Goal: Register for event/course

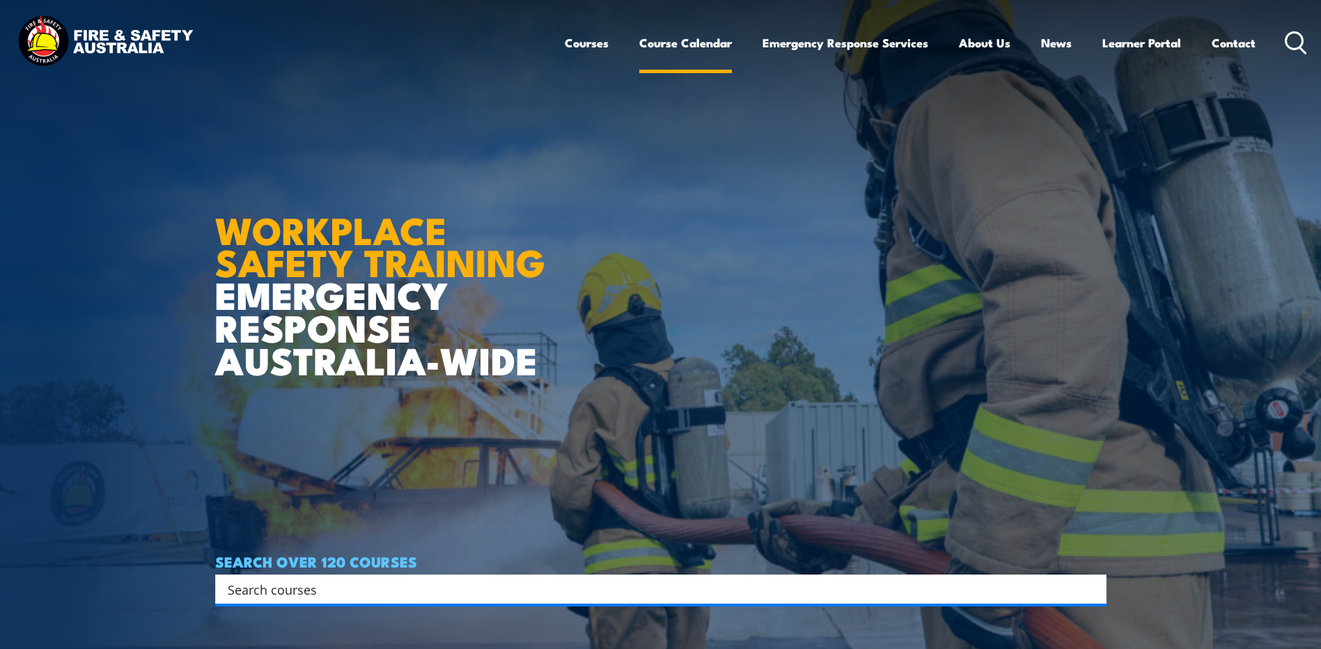
click at [666, 42] on link "Course Calendar" at bounding box center [685, 42] width 93 height 37
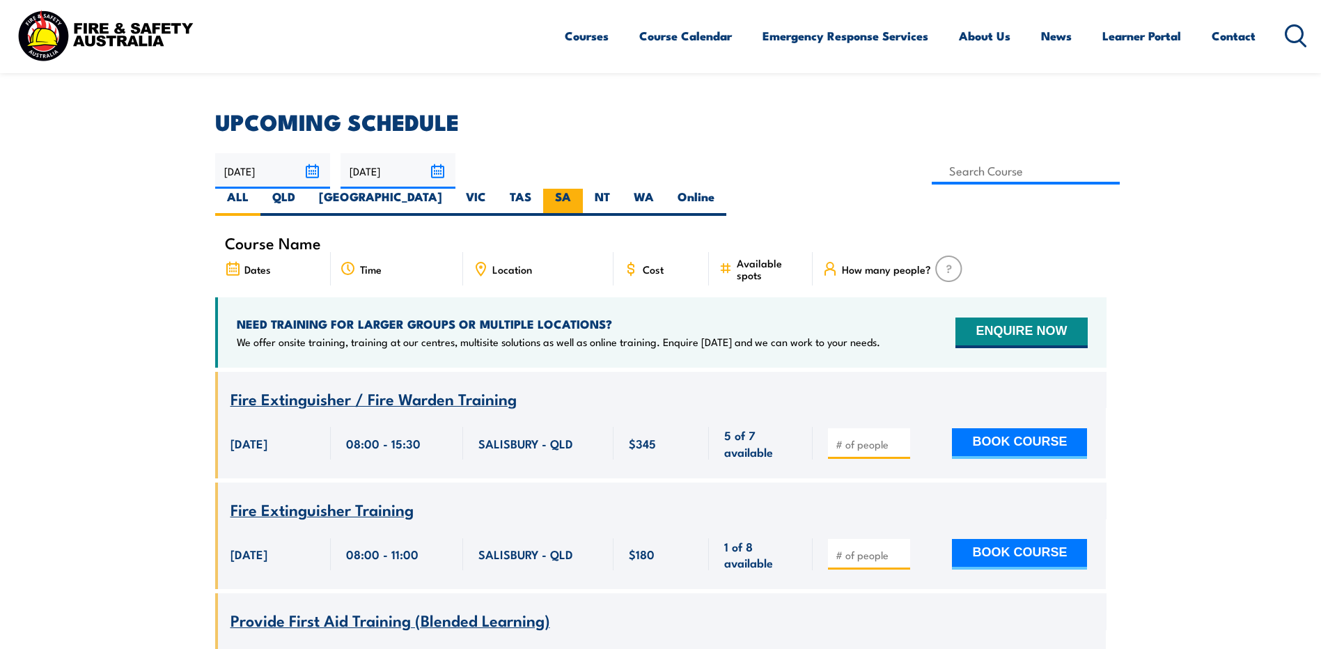
click at [583, 189] on label "SA" at bounding box center [563, 202] width 40 height 27
click at [580, 189] on input "SA" at bounding box center [575, 193] width 9 height 9
radio input "true"
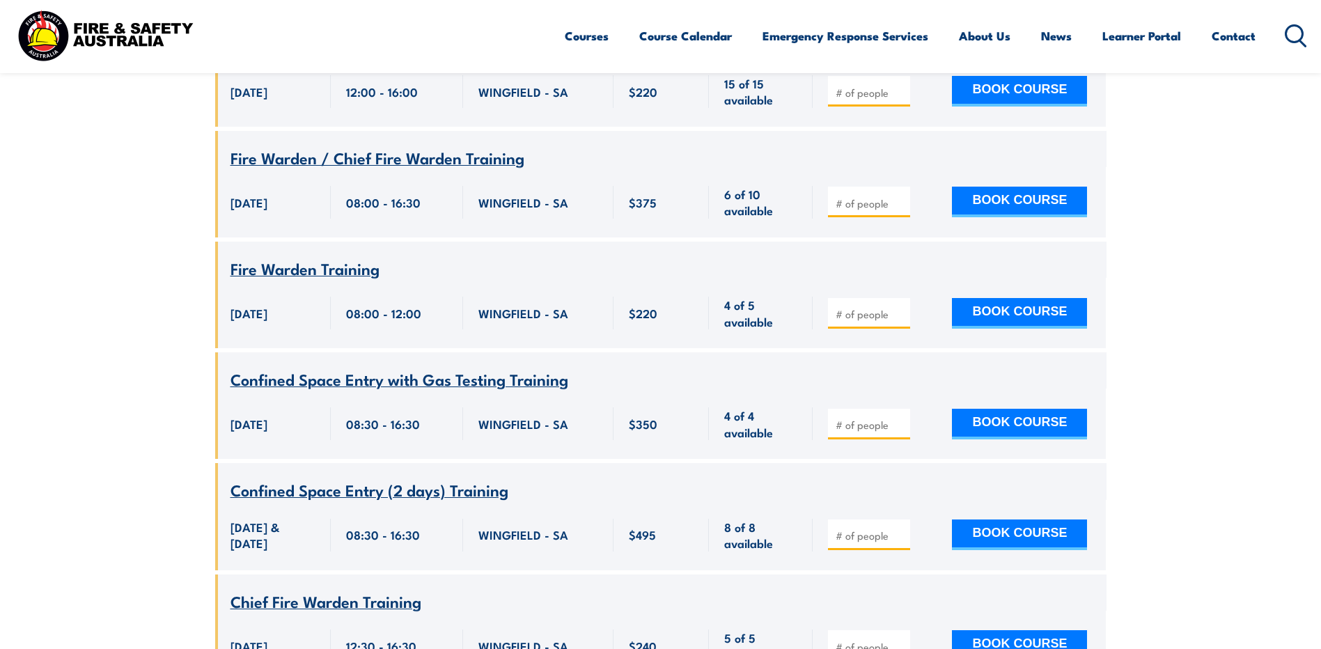
scroll to position [4289, 0]
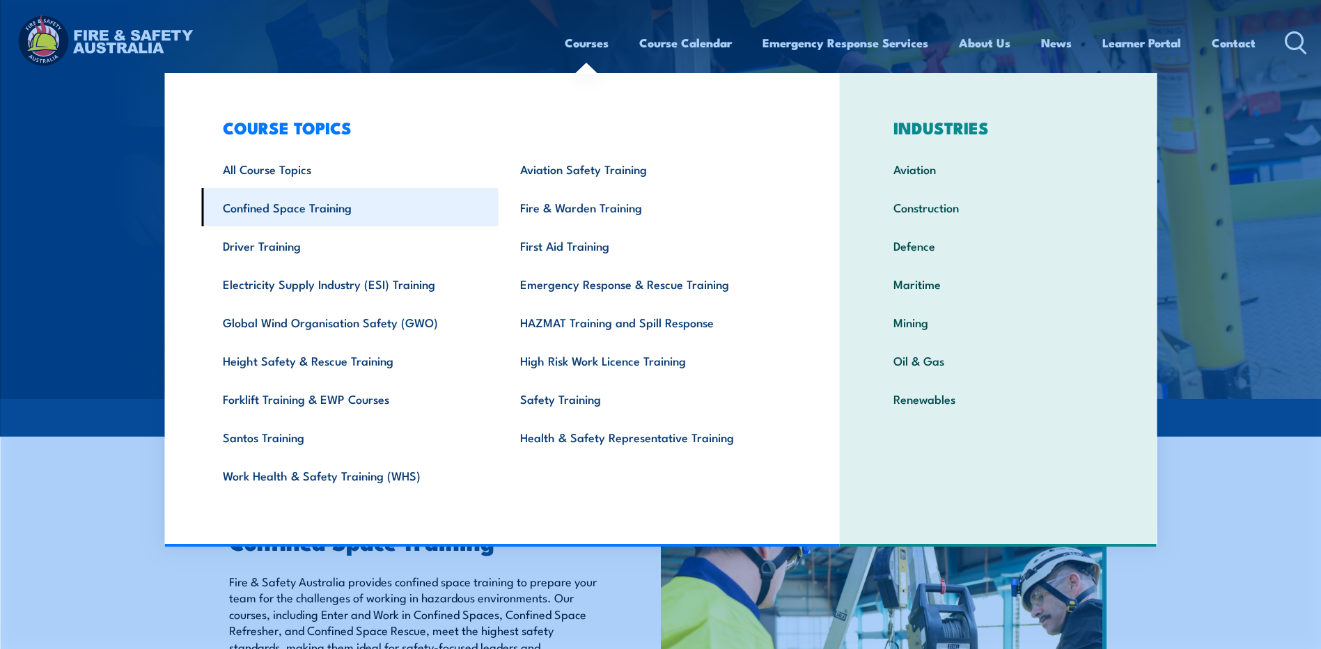
click at [321, 207] on link "Confined Space Training" at bounding box center [349, 207] width 297 height 38
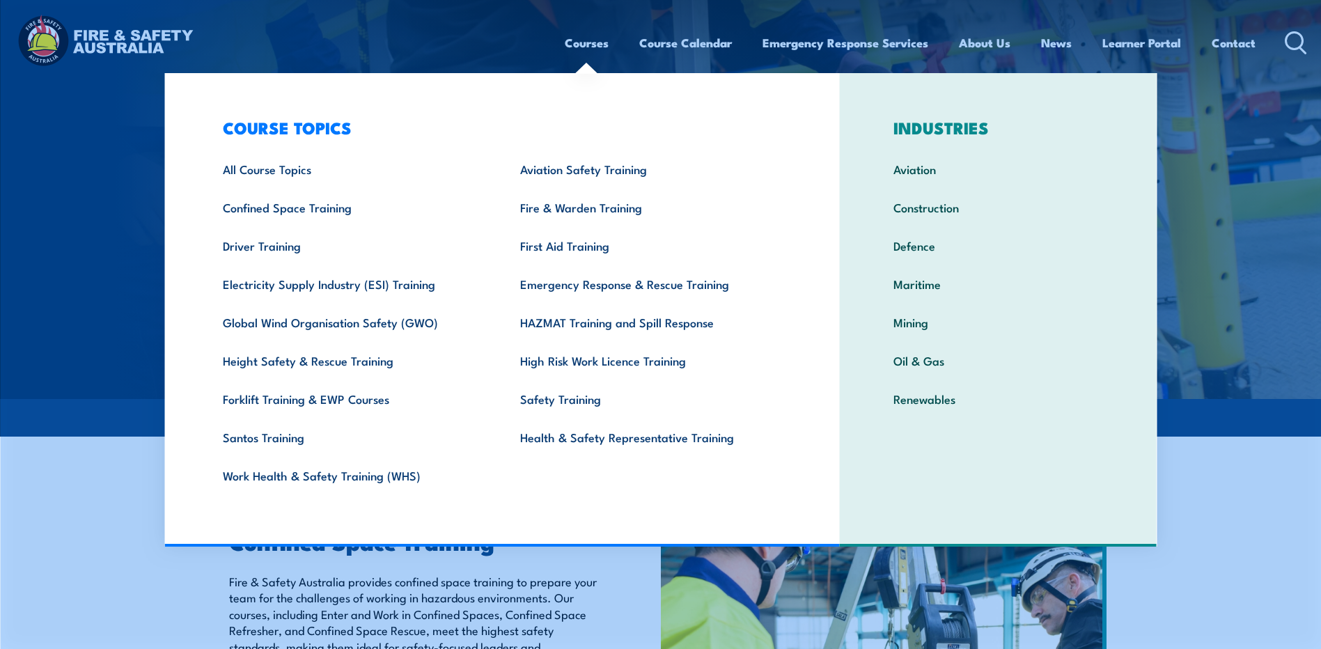
click at [591, 40] on link "Courses" at bounding box center [587, 42] width 44 height 37
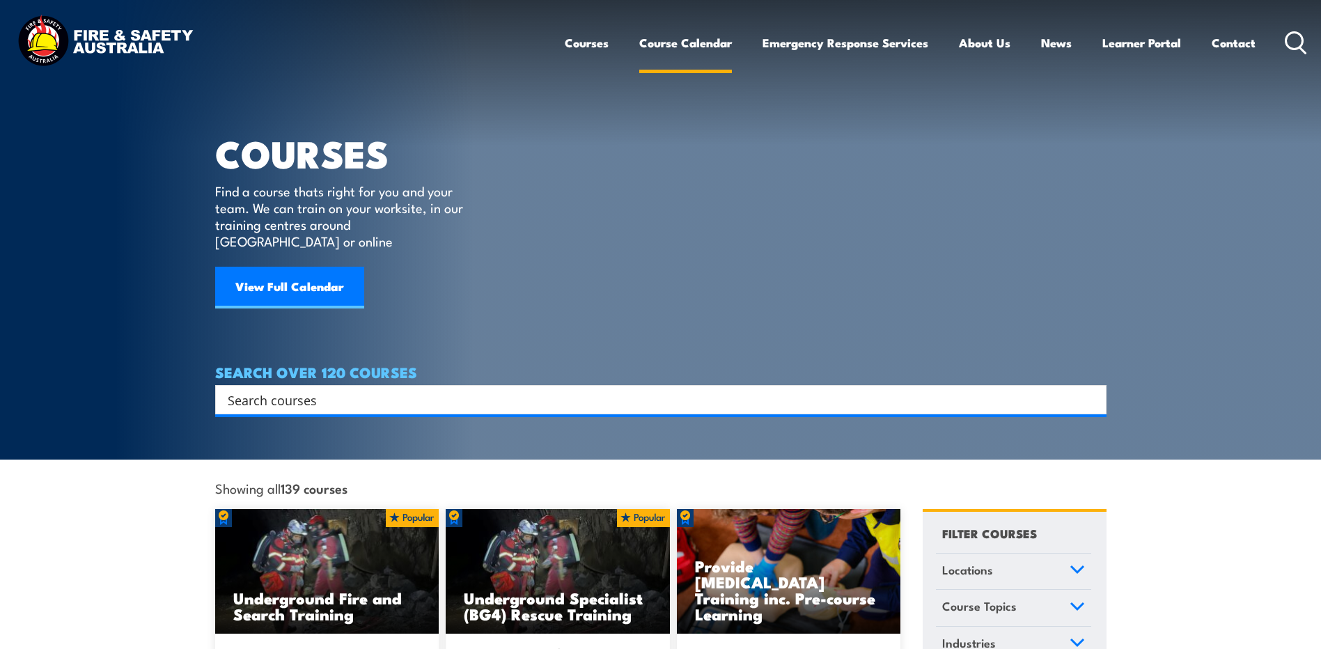
click at [721, 46] on link "Course Calendar" at bounding box center [685, 42] width 93 height 37
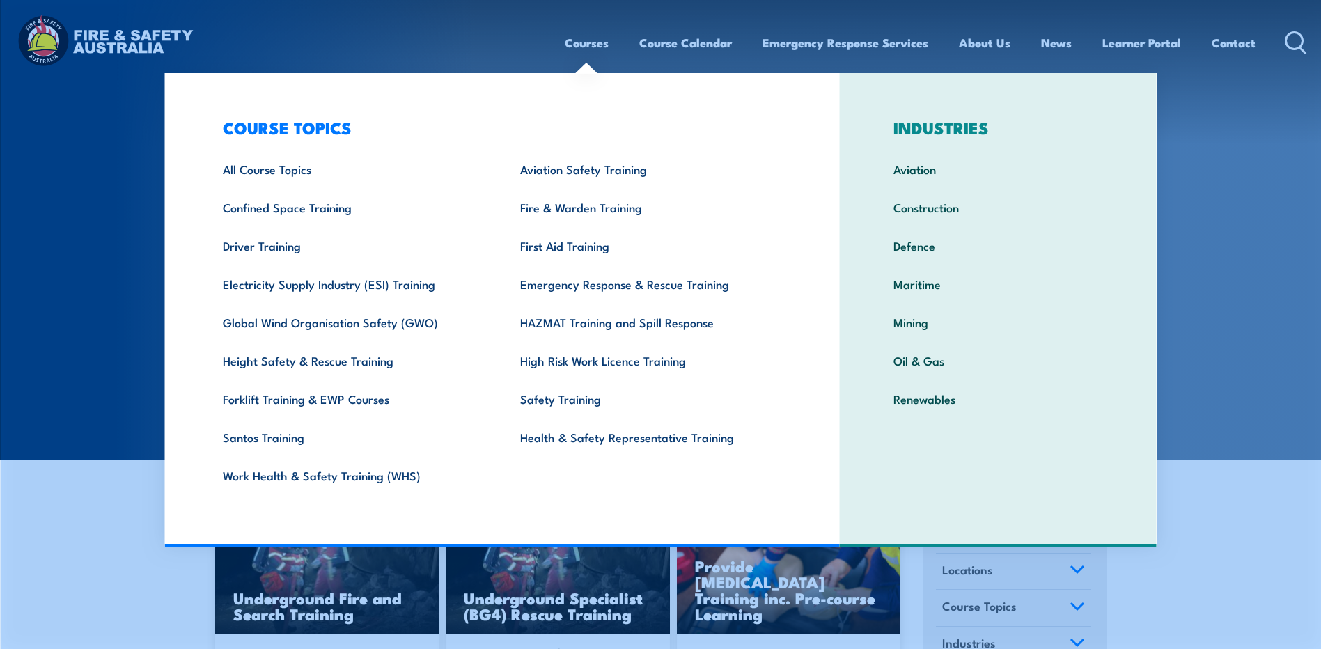
click at [588, 47] on link "Courses" at bounding box center [587, 42] width 44 height 37
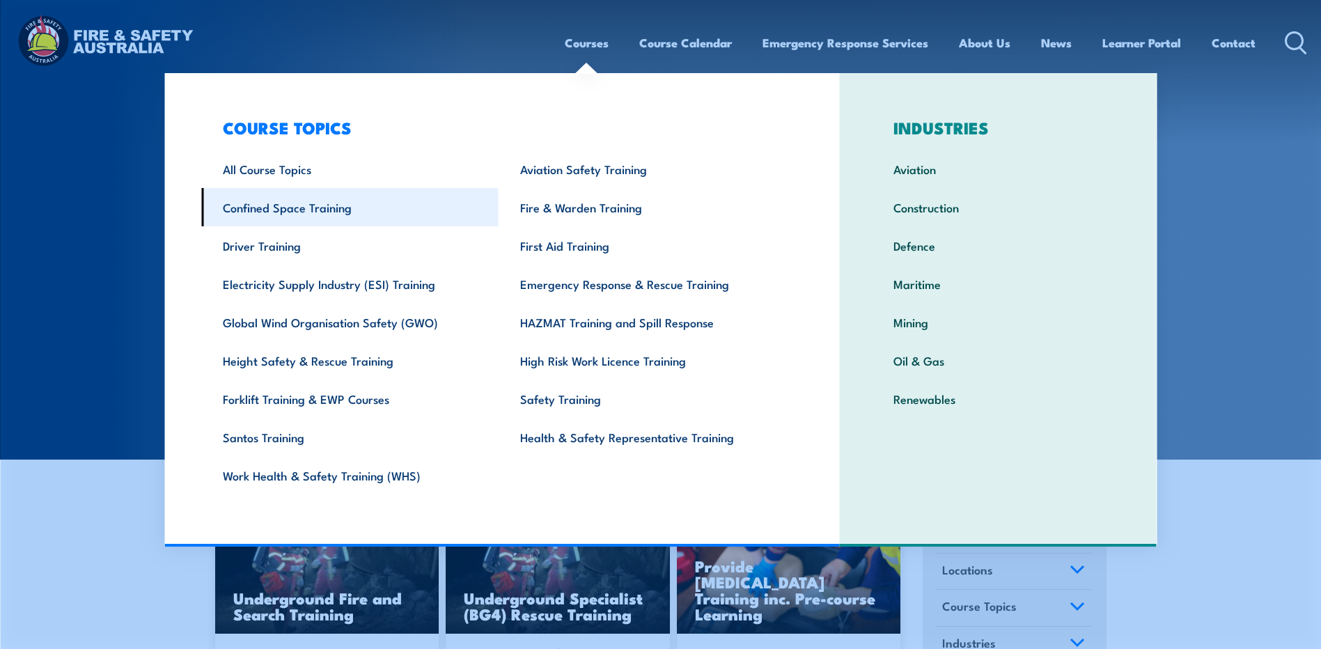
click at [334, 214] on link "Confined Space Training" at bounding box center [349, 207] width 297 height 38
click at [328, 202] on link "Confined Space Training" at bounding box center [349, 207] width 297 height 38
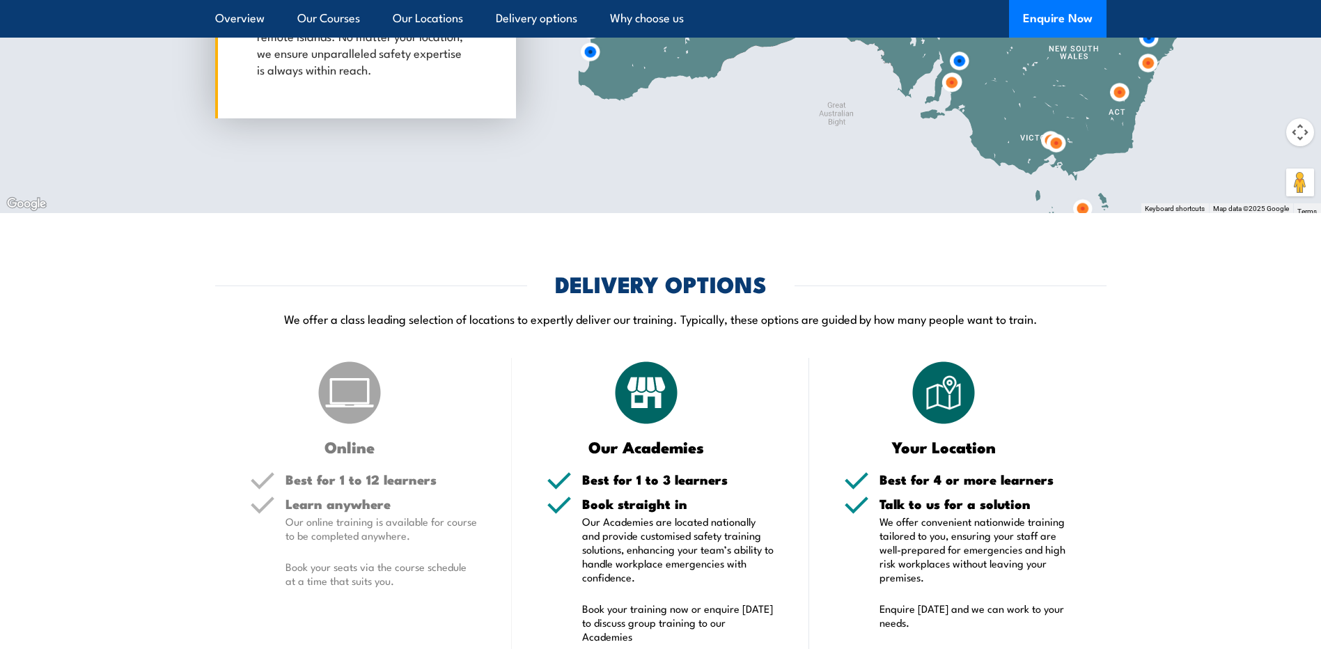
scroll to position [2228, 0]
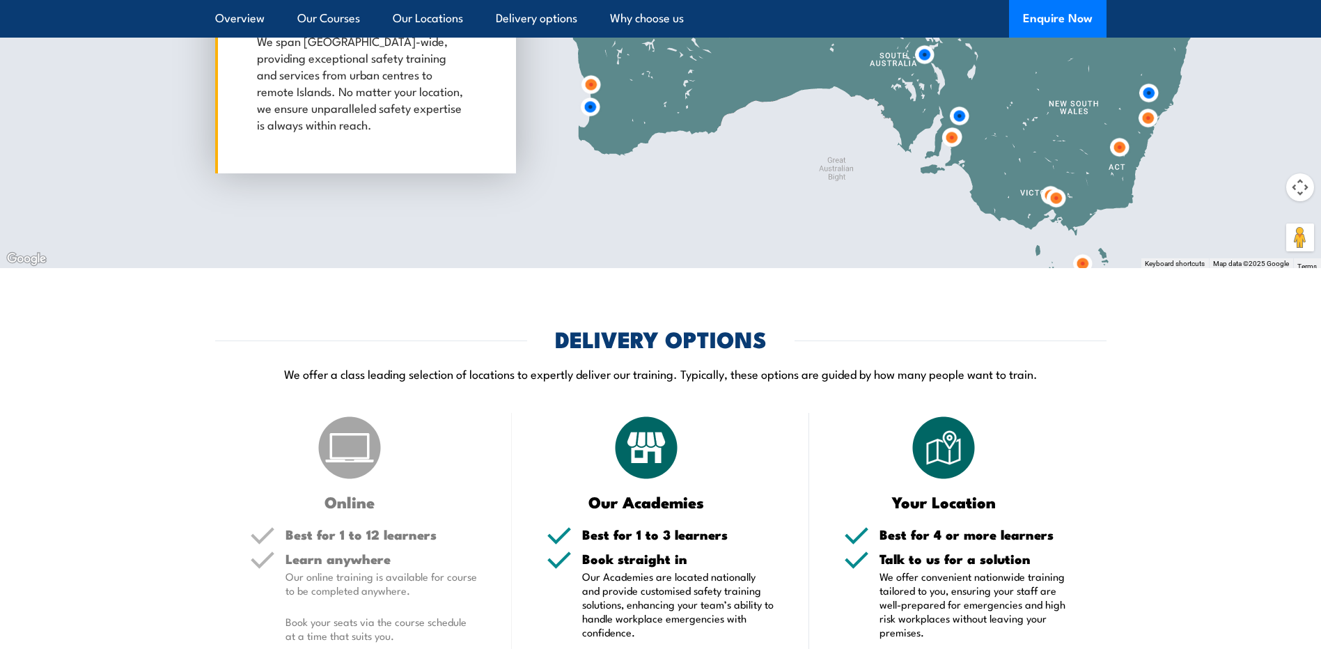
click at [956, 139] on img at bounding box center [951, 138] width 26 height 26
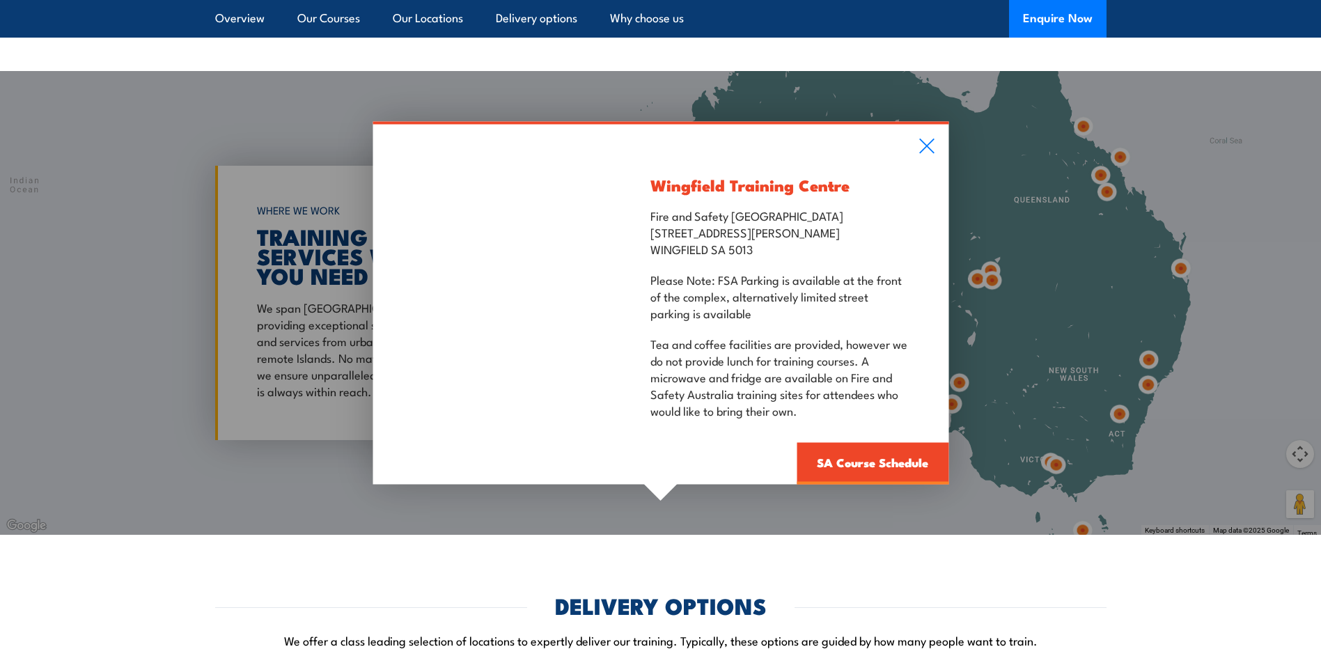
scroll to position [1949, 0]
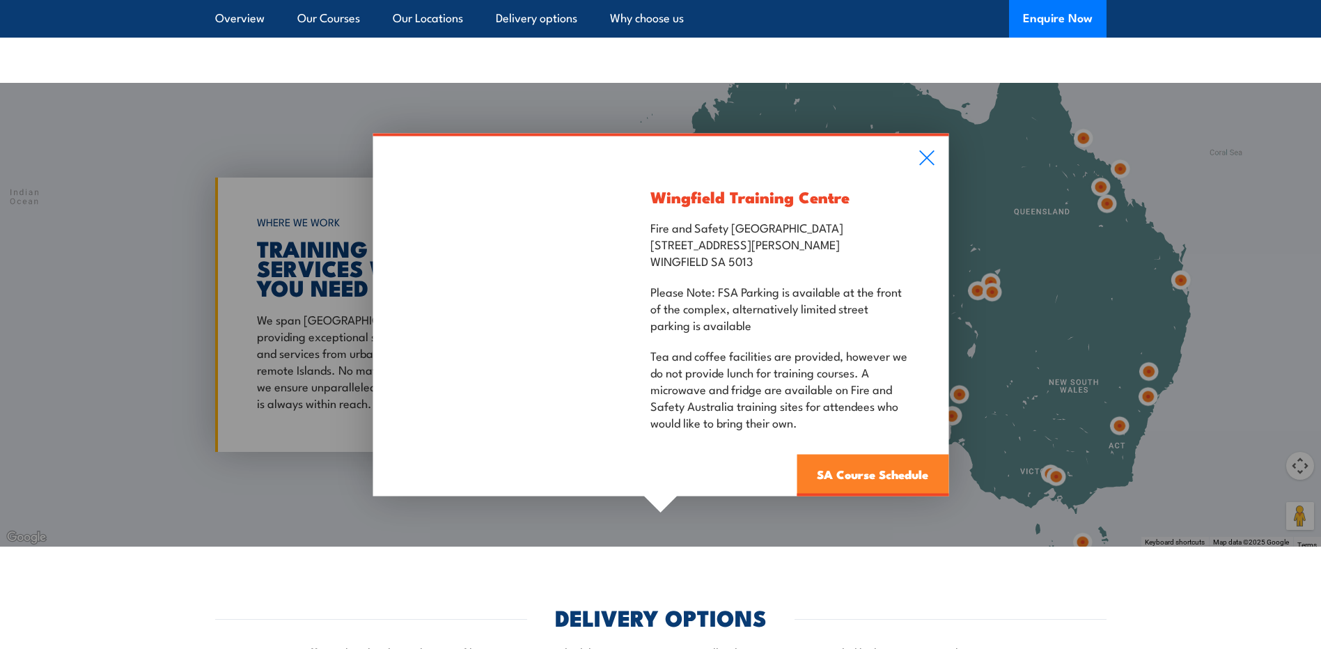
click at [852, 462] on link "SA Course Schedule" at bounding box center [872, 476] width 152 height 42
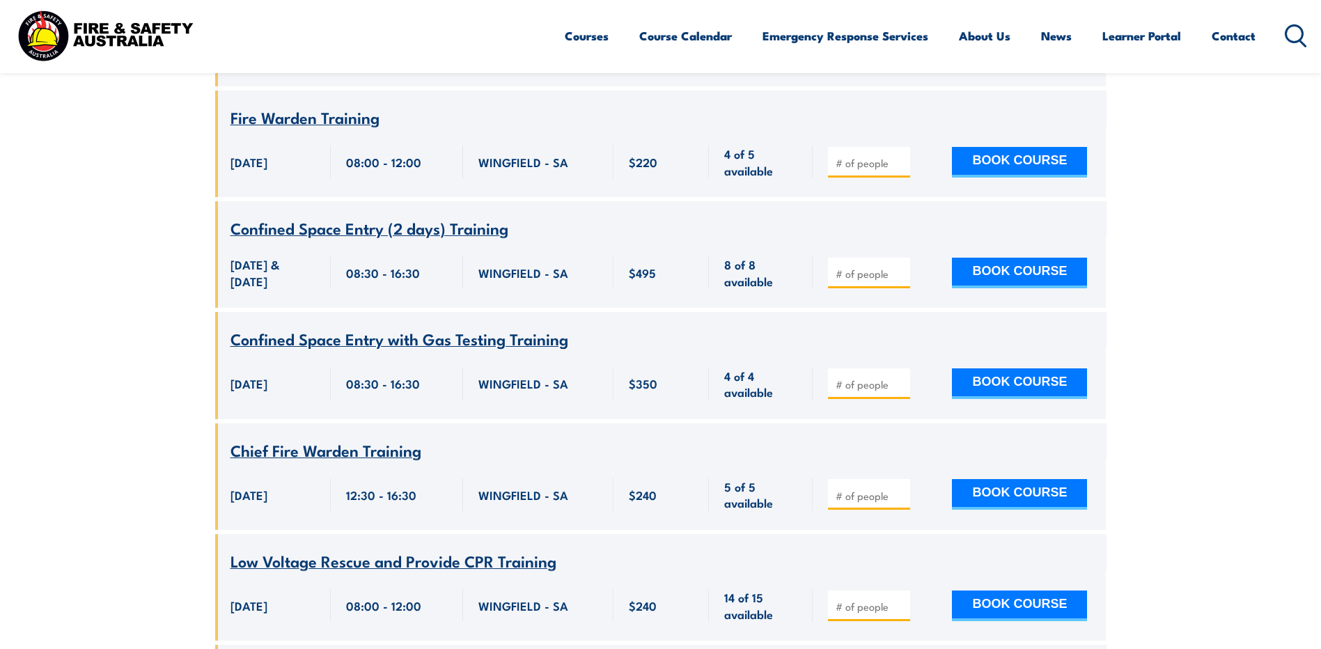
scroll to position [4358, 0]
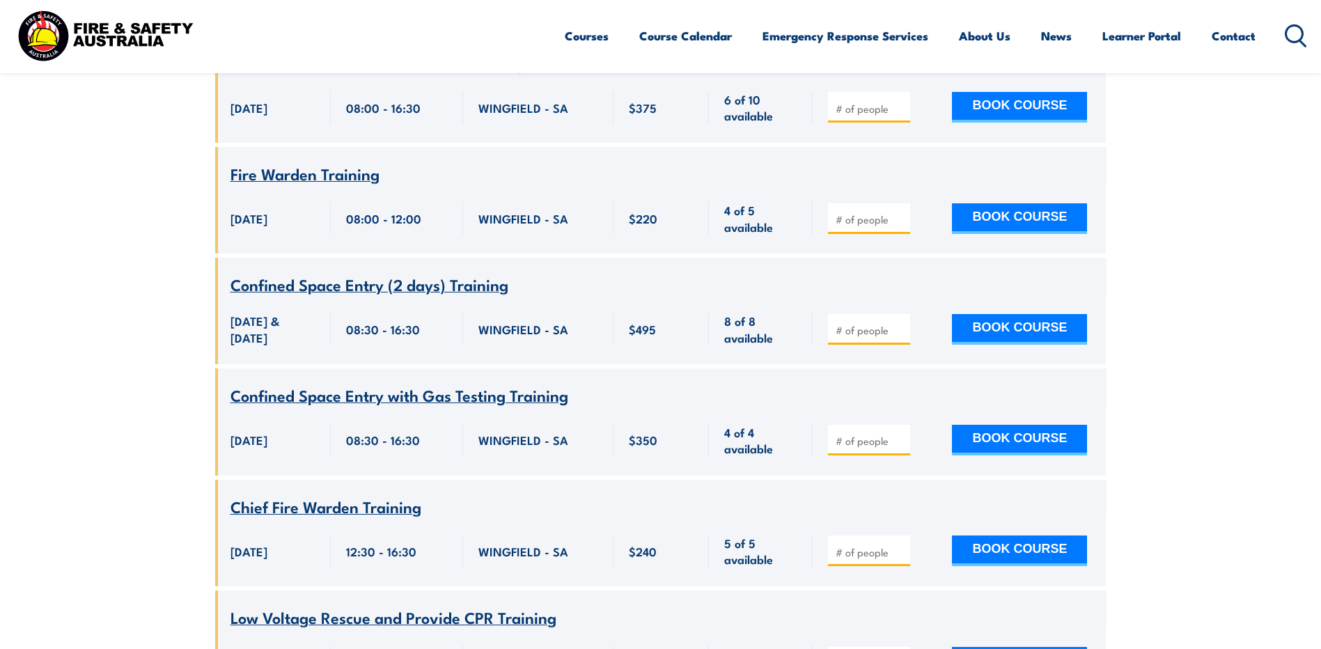
click at [411, 296] on span "Confined Space Entry (2 days) Training" at bounding box center [369, 284] width 278 height 24
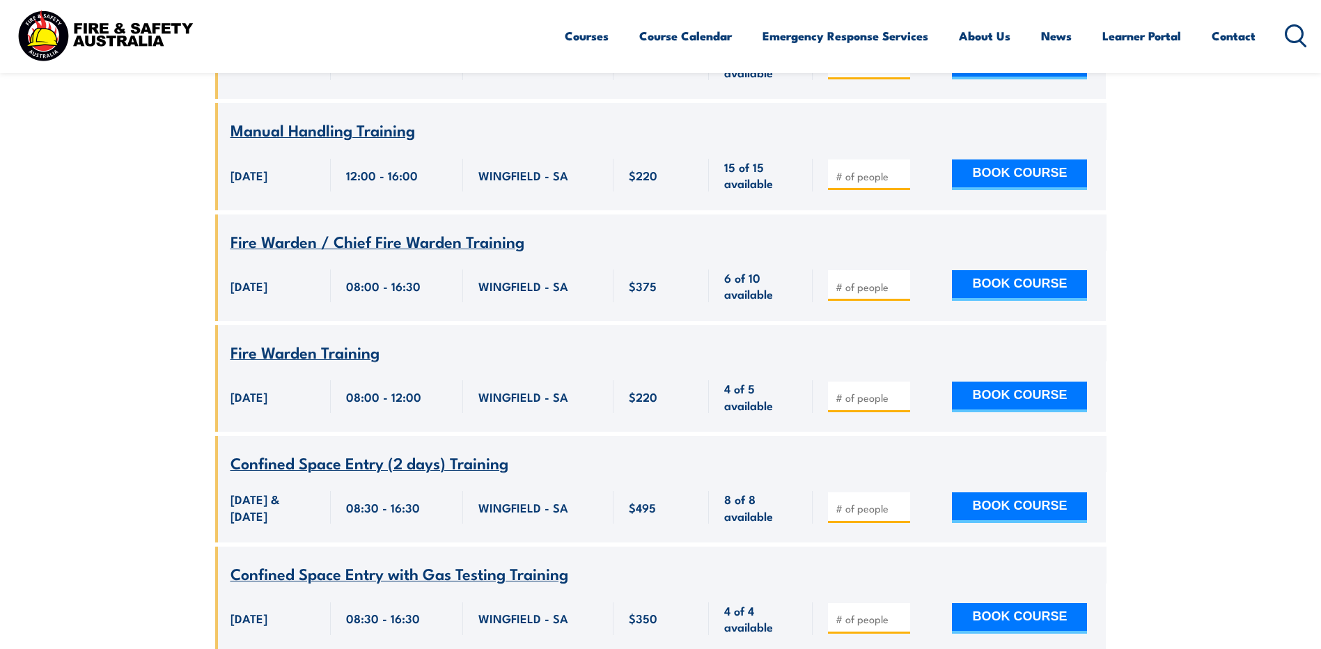
scroll to position [4358, 0]
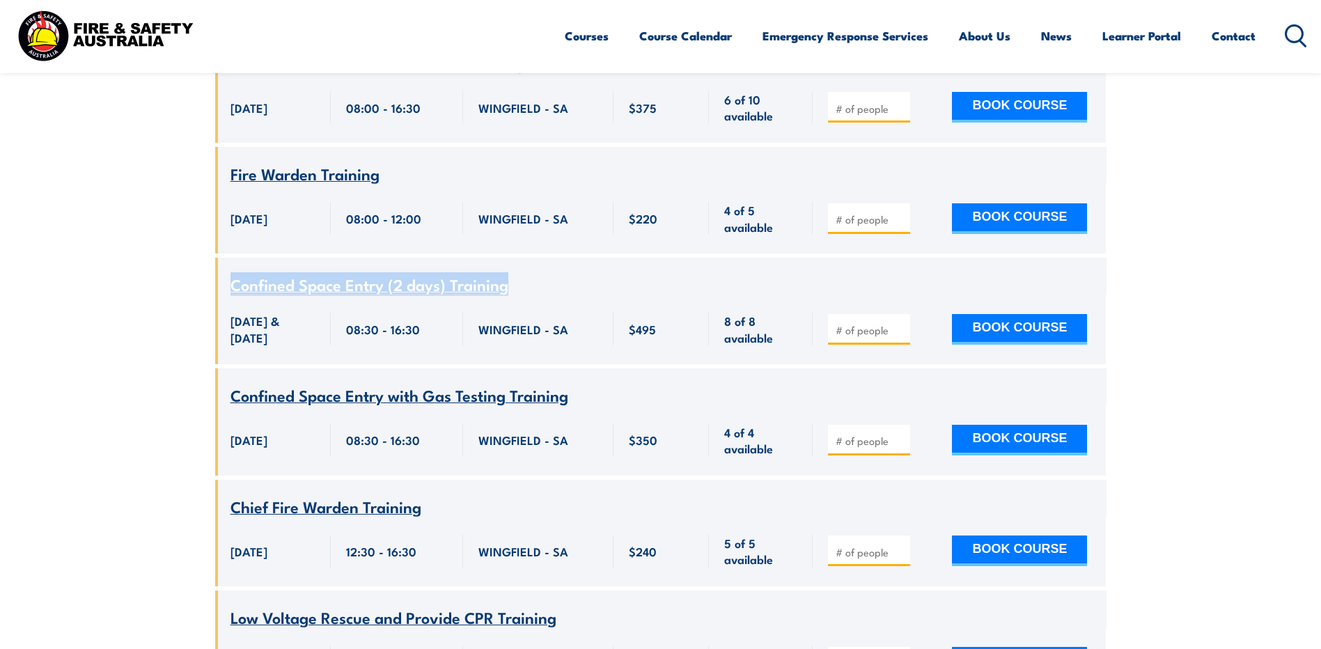
drag, startPoint x: 226, startPoint y: 309, endPoint x: 517, endPoint y: 308, distance: 291.7
click at [517, 294] on div "Course Name Confined Space Entry (2 days) Training" at bounding box center [660, 276] width 891 height 36
copy span "Confined Space Entry (2 days) Training"
